Goal: Transaction & Acquisition: Purchase product/service

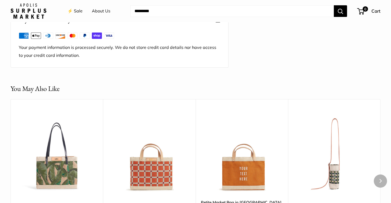
scroll to position [341, 0]
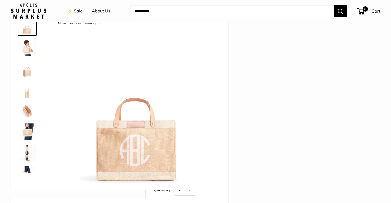
scroll to position [34, 0]
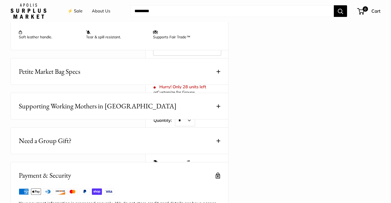
scroll to position [272, 0]
